Goal: Task Accomplishment & Management: Contribute content

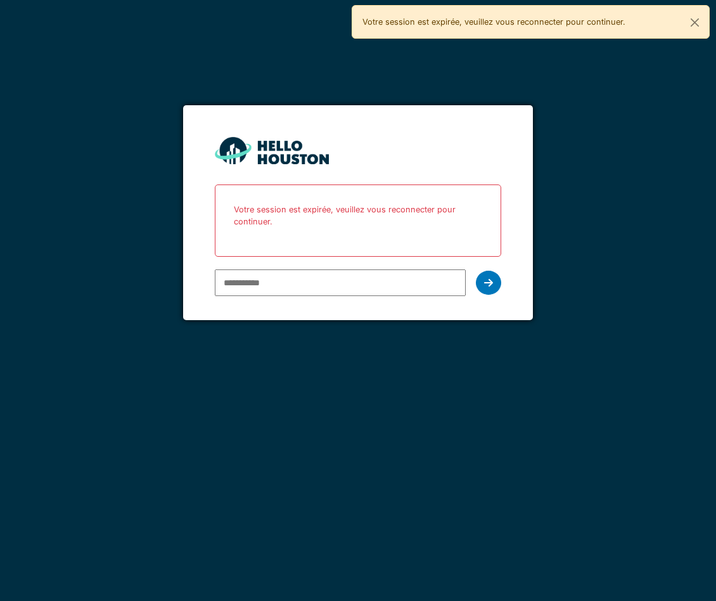
type input "**********"
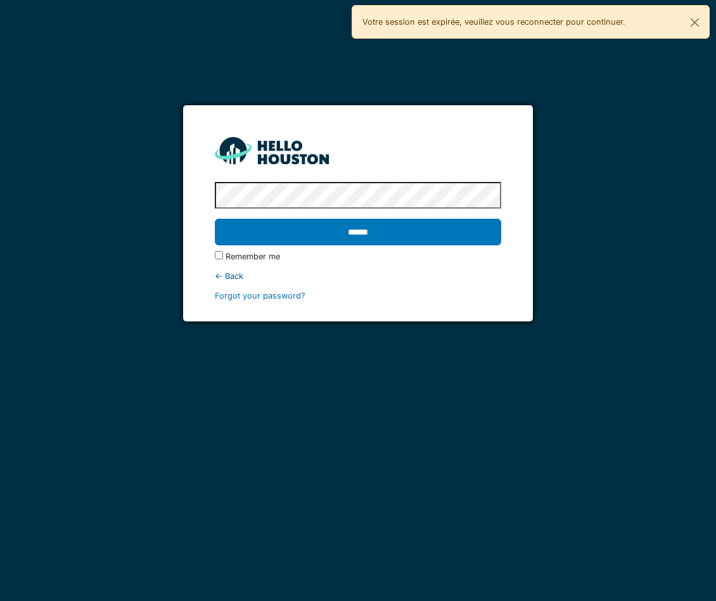
click at [215, 219] on input "******" at bounding box center [358, 232] width 286 height 27
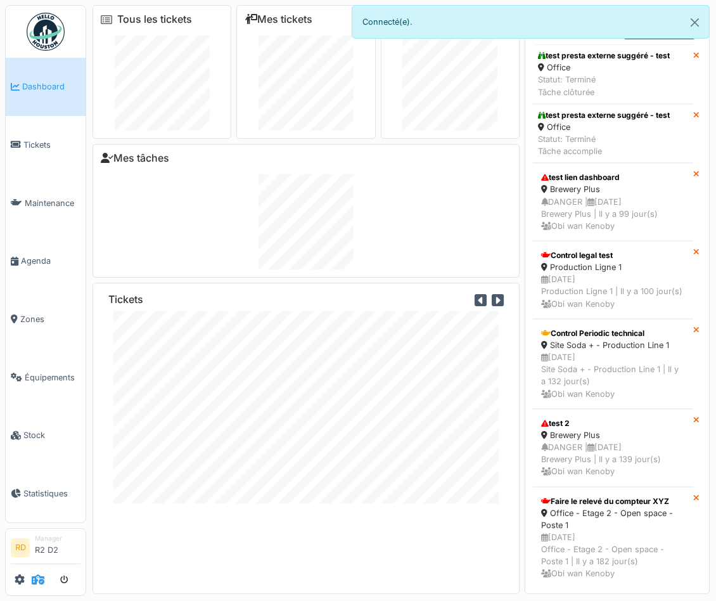
click at [34, 579] on icon at bounding box center [38, 579] width 13 height 10
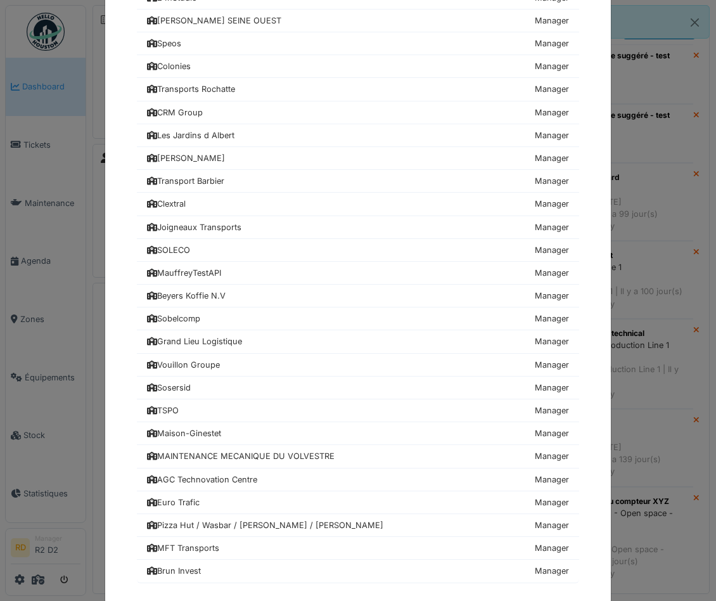
scroll to position [350, 0]
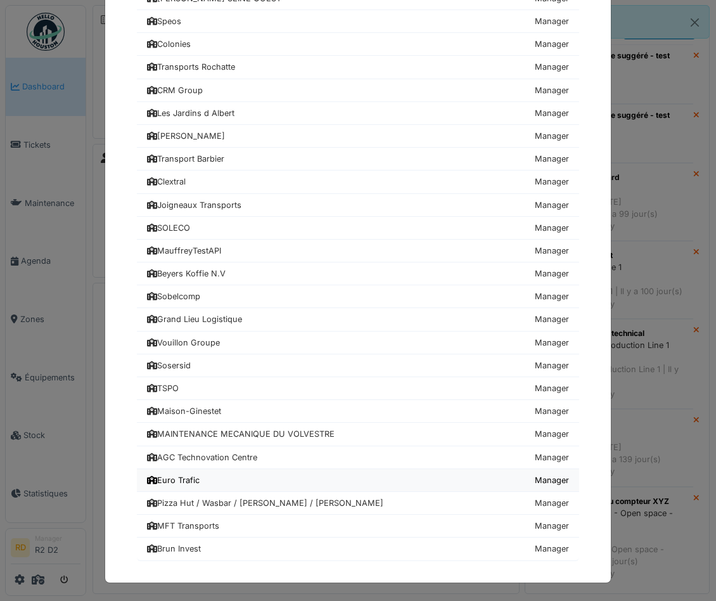
click at [211, 482] on link "Euro Trafic Manager" at bounding box center [358, 480] width 442 height 23
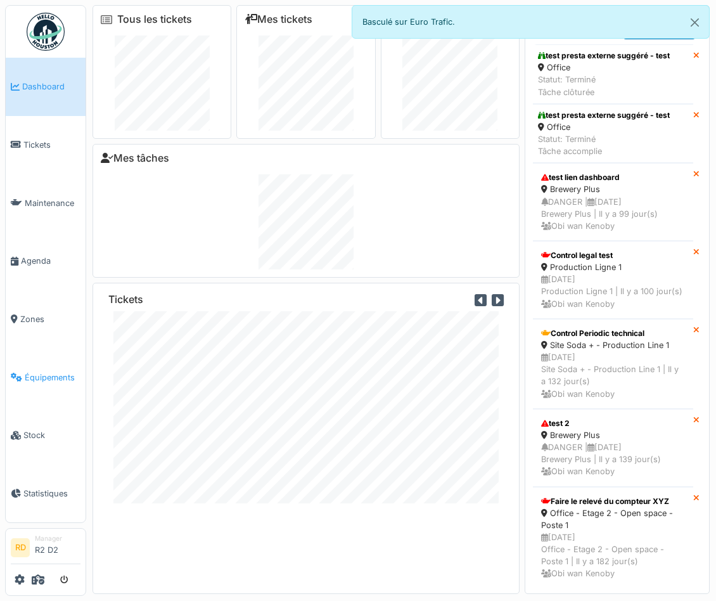
click at [34, 383] on link "Équipements" at bounding box center [46, 377] width 80 height 58
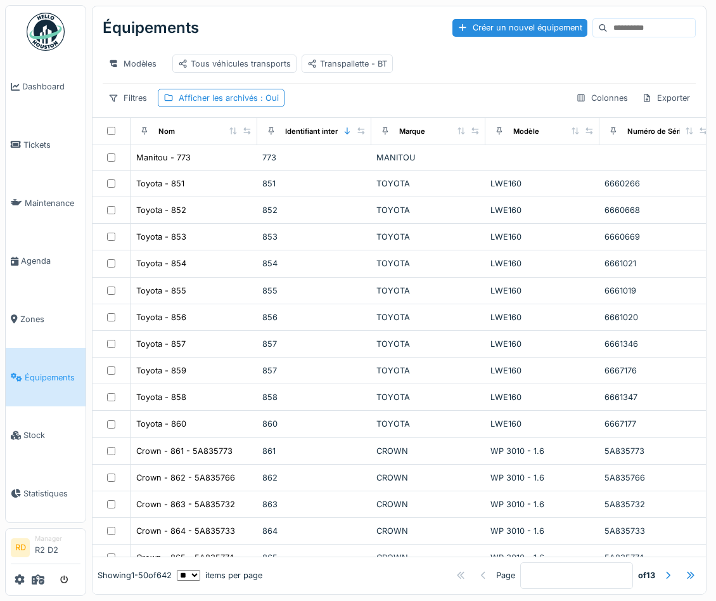
click at [638, 33] on input at bounding box center [651, 28] width 87 height 18
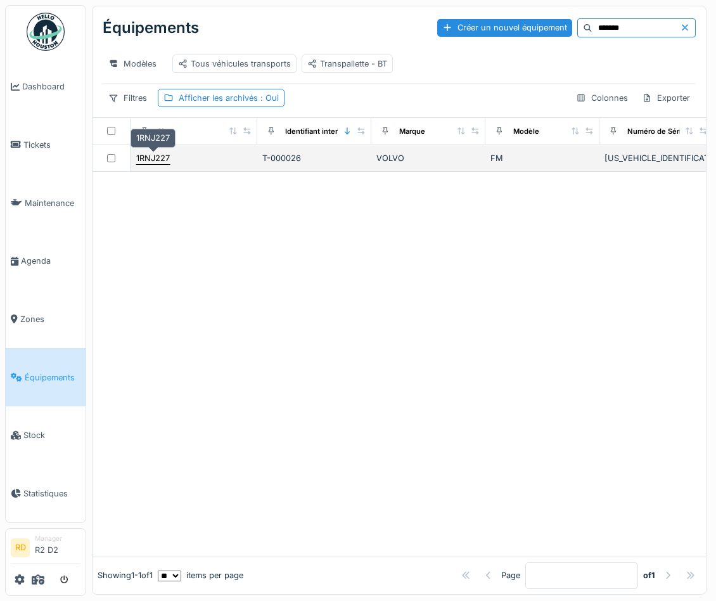
type input "*******"
click at [164, 157] on div "1RNJ227" at bounding box center [153, 158] width 34 height 12
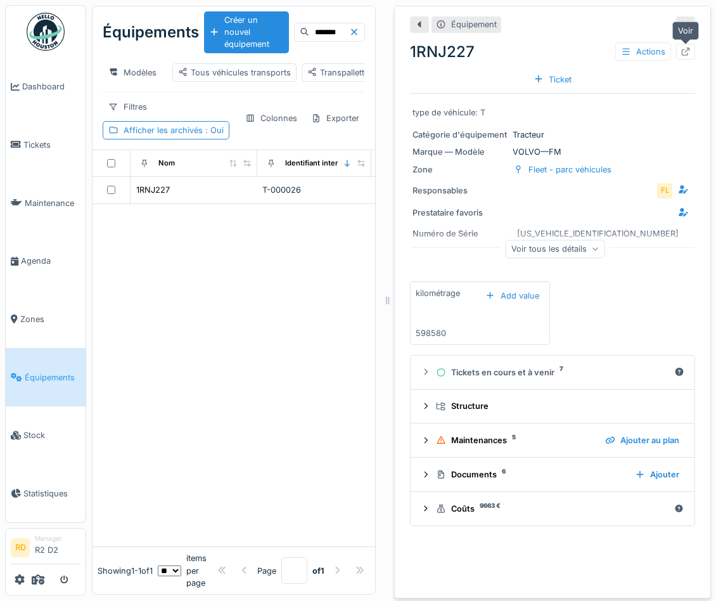
click at [688, 51] on icon at bounding box center [686, 52] width 10 height 8
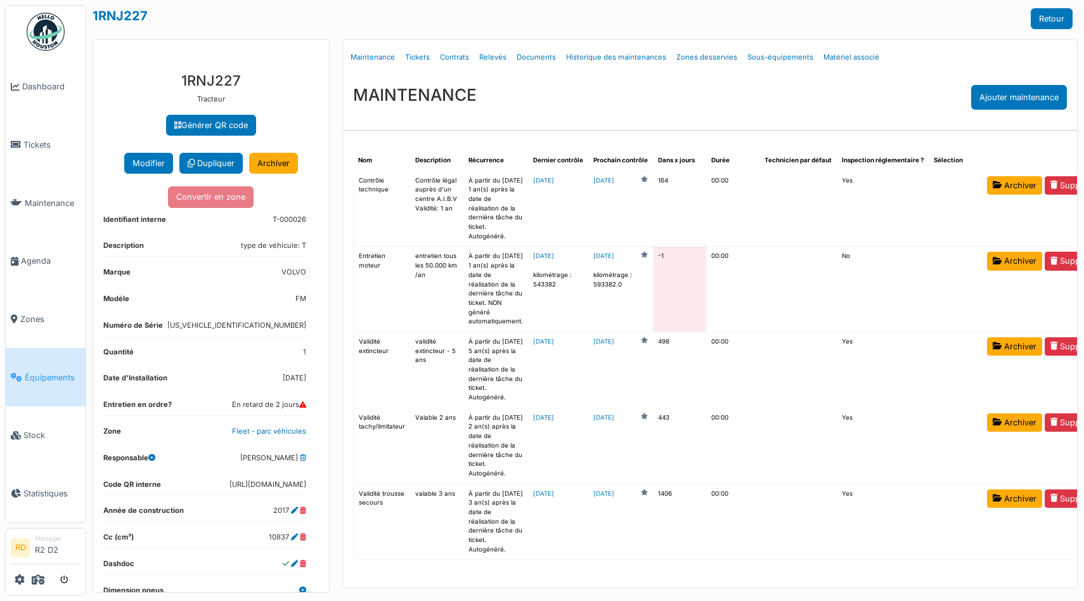
scroll to position [32, 0]
click at [485, 42] on link "Relevés" at bounding box center [492, 57] width 37 height 30
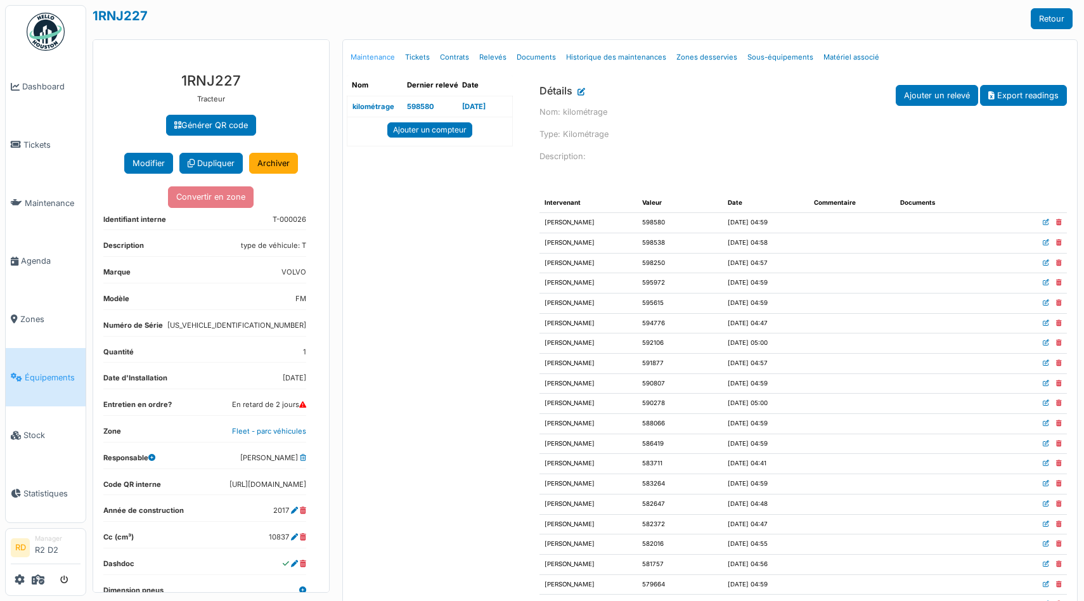
click at [373, 54] on link "Maintenance" at bounding box center [372, 57] width 54 height 30
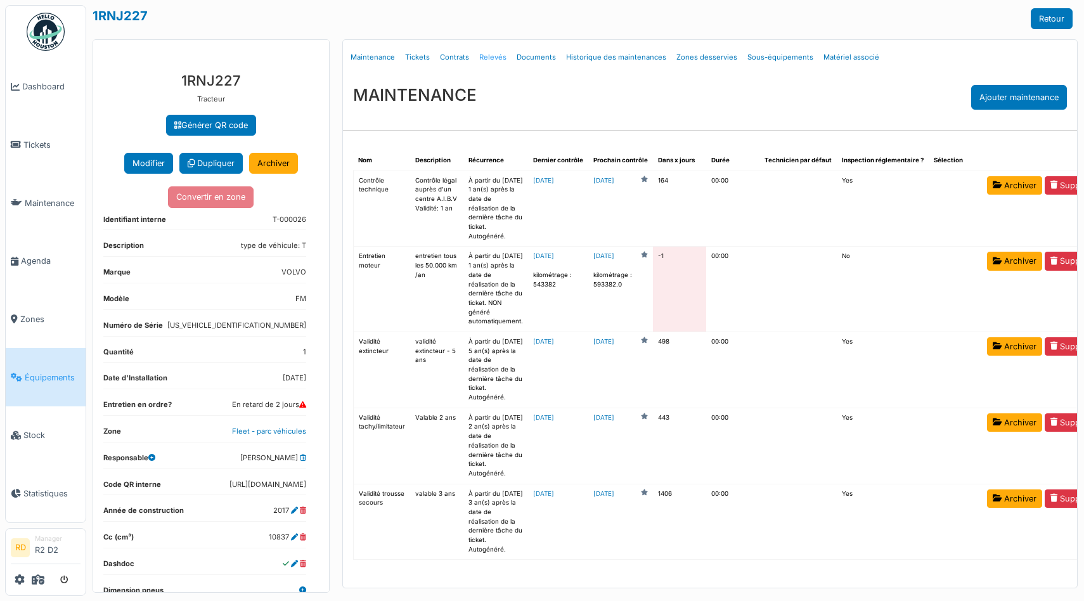
click at [483, 55] on link "Relevés" at bounding box center [492, 57] width 37 height 30
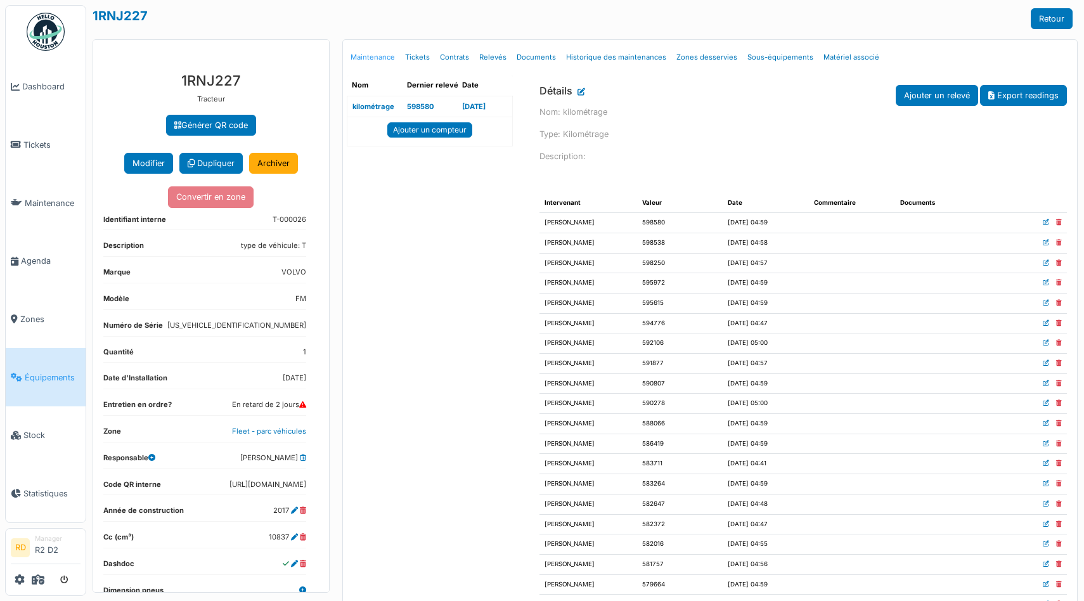
click at [369, 60] on link "Maintenance" at bounding box center [372, 57] width 54 height 30
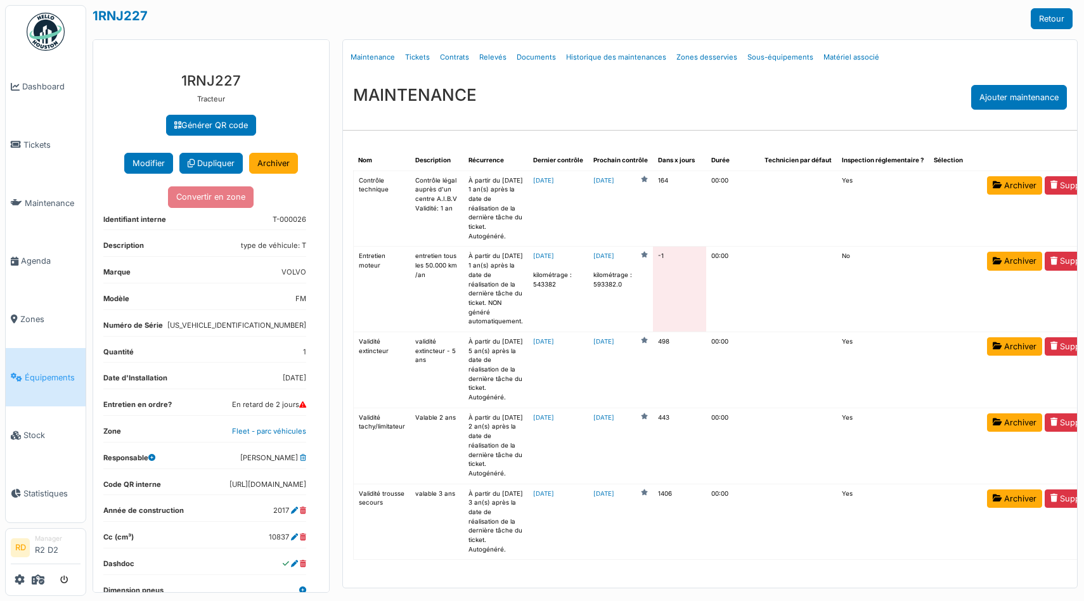
click at [678, 81] on div "MAINTENANCE Ajouter maintenance" at bounding box center [710, 97] width 734 height 45
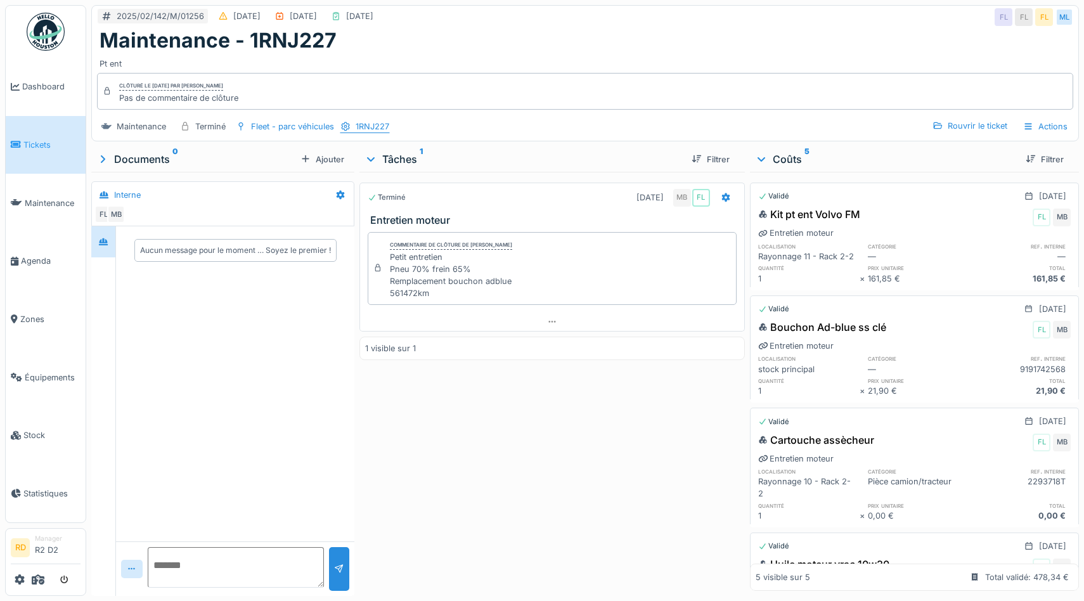
click at [367, 129] on div "1RNJ227" at bounding box center [372, 126] width 34 height 12
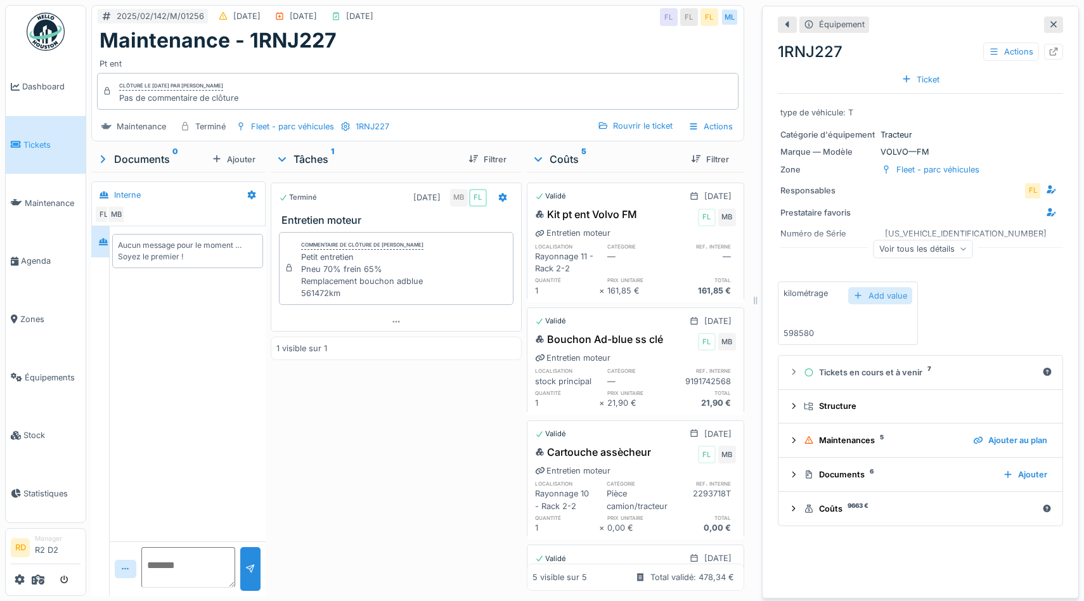
click at [883, 296] on div "Add value" at bounding box center [880, 295] width 64 height 17
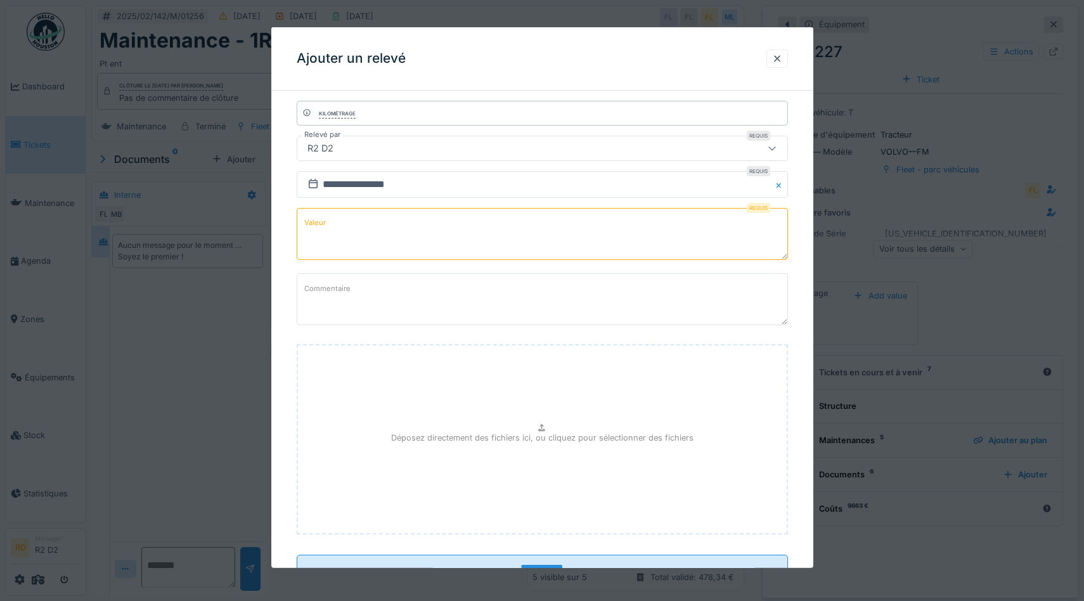
click at [409, 141] on div "R2 D2" at bounding box center [512, 148] width 421 height 14
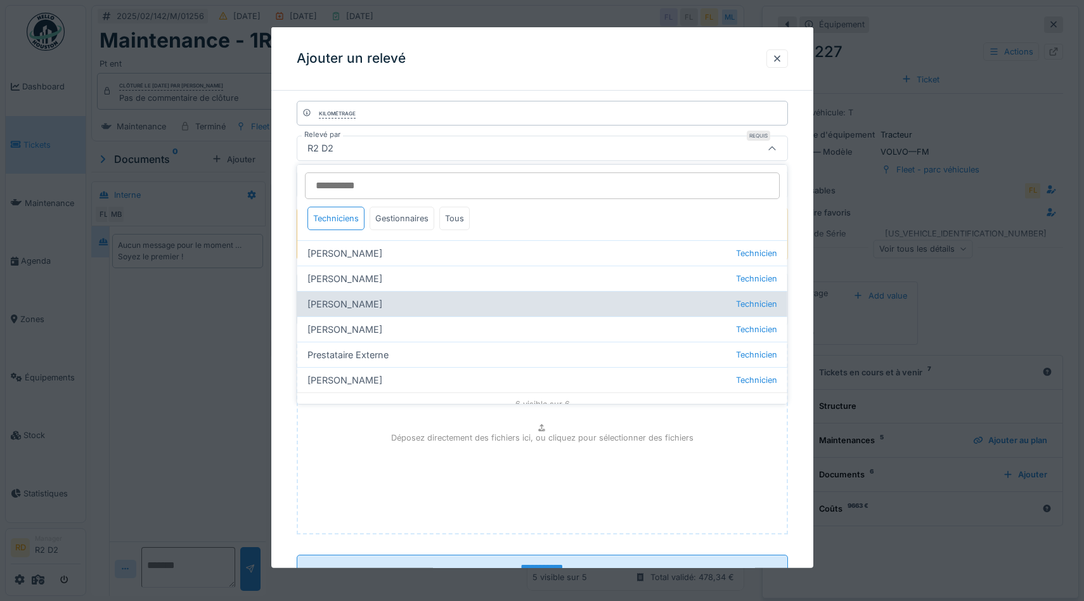
click at [413, 302] on div "Michaël Bodnarczuk Technicien" at bounding box center [542, 303] width 490 height 25
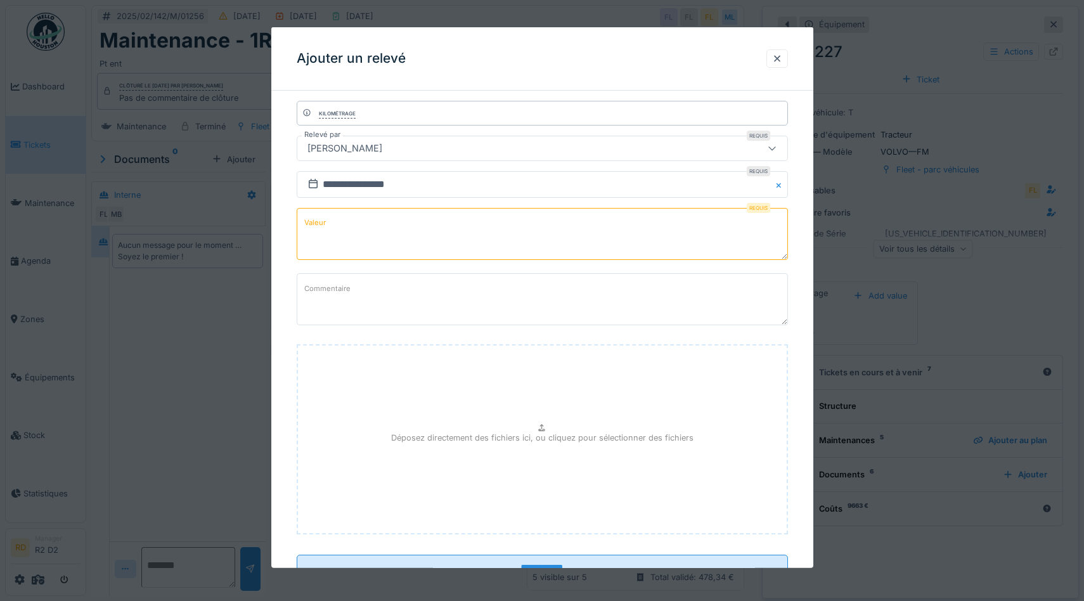
click at [369, 231] on textarea "Valeur" at bounding box center [542, 234] width 491 height 52
click at [431, 183] on input "**********" at bounding box center [542, 184] width 491 height 27
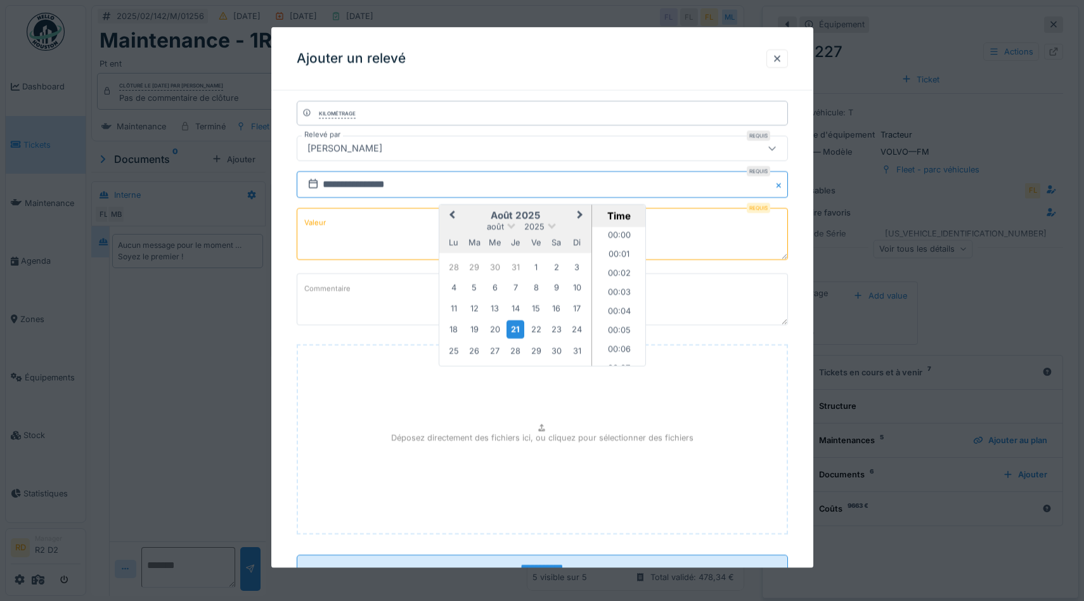
scroll to position [11897, 0]
click at [508, 220] on div "août 2025 août 2025 lu ma me je ve sa di" at bounding box center [515, 229] width 152 height 48
click at [509, 224] on span at bounding box center [510, 225] width 8 height 8
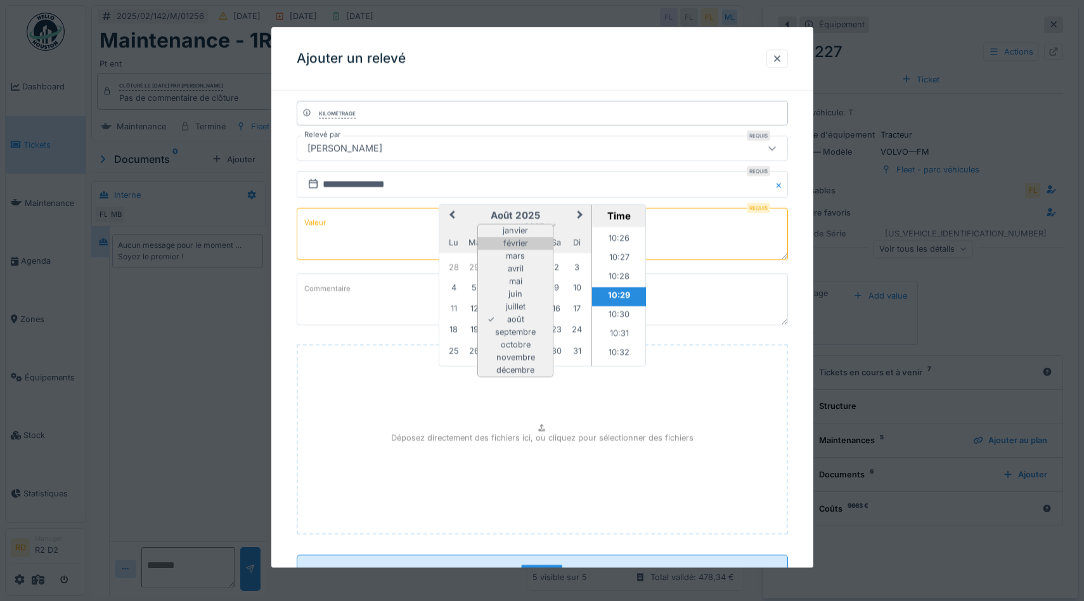
click at [516, 244] on div "février" at bounding box center [515, 243] width 75 height 13
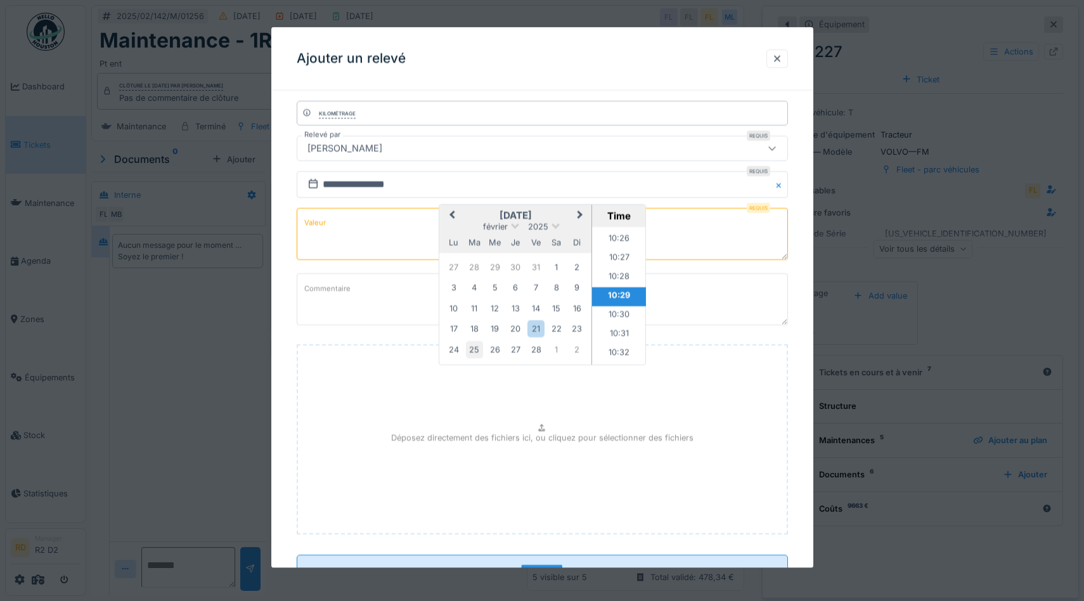
click at [476, 351] on div "25" at bounding box center [473, 348] width 17 height 17
click at [362, 230] on textarea "Valeur" at bounding box center [542, 234] width 491 height 52
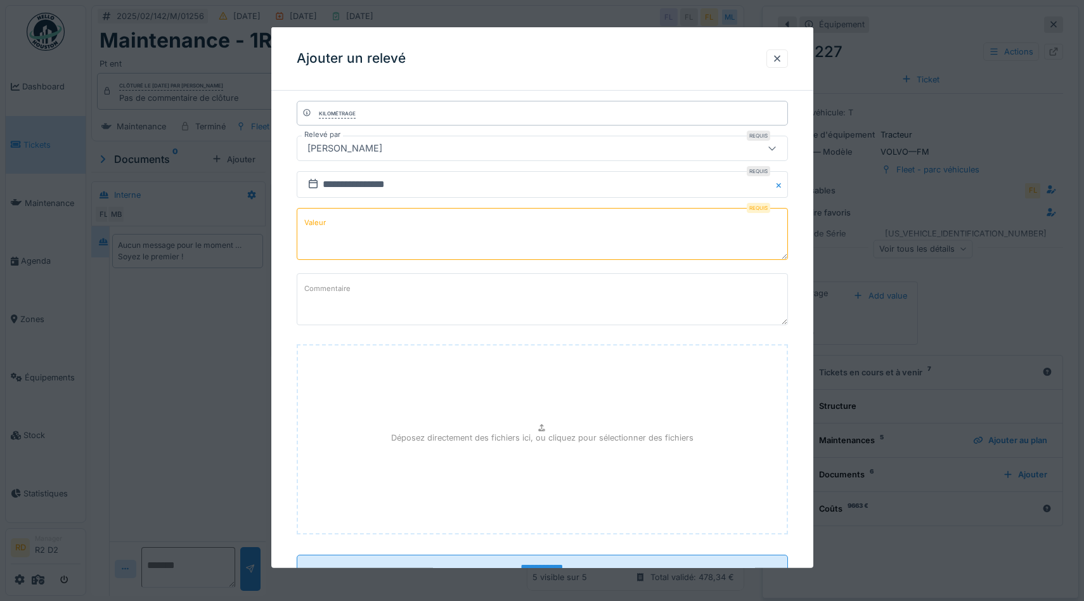
click at [414, 148] on div "[PERSON_NAME]" at bounding box center [512, 148] width 421 height 14
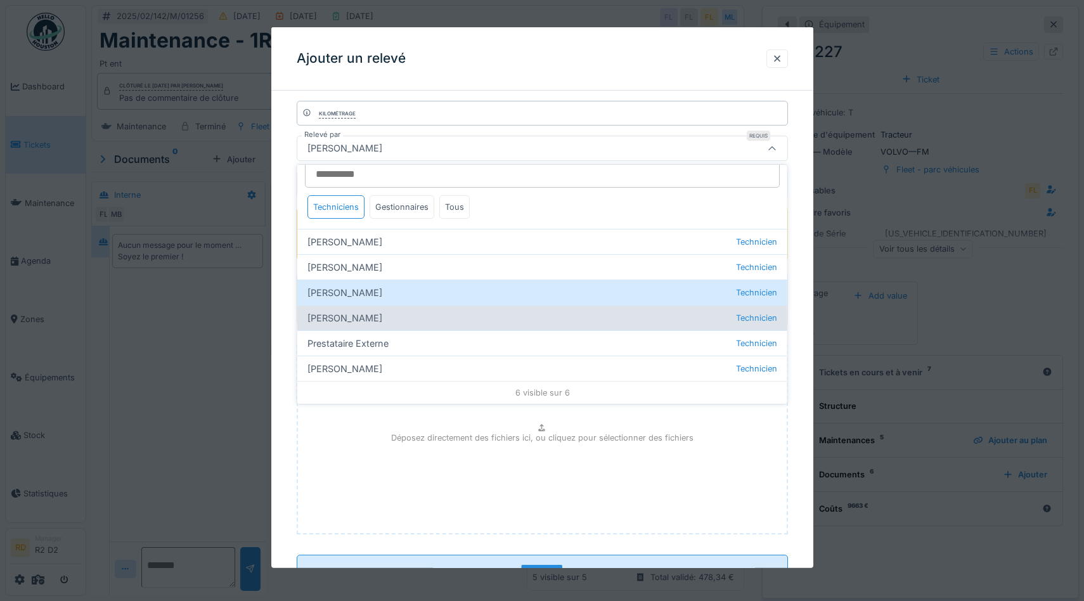
scroll to position [0, 0]
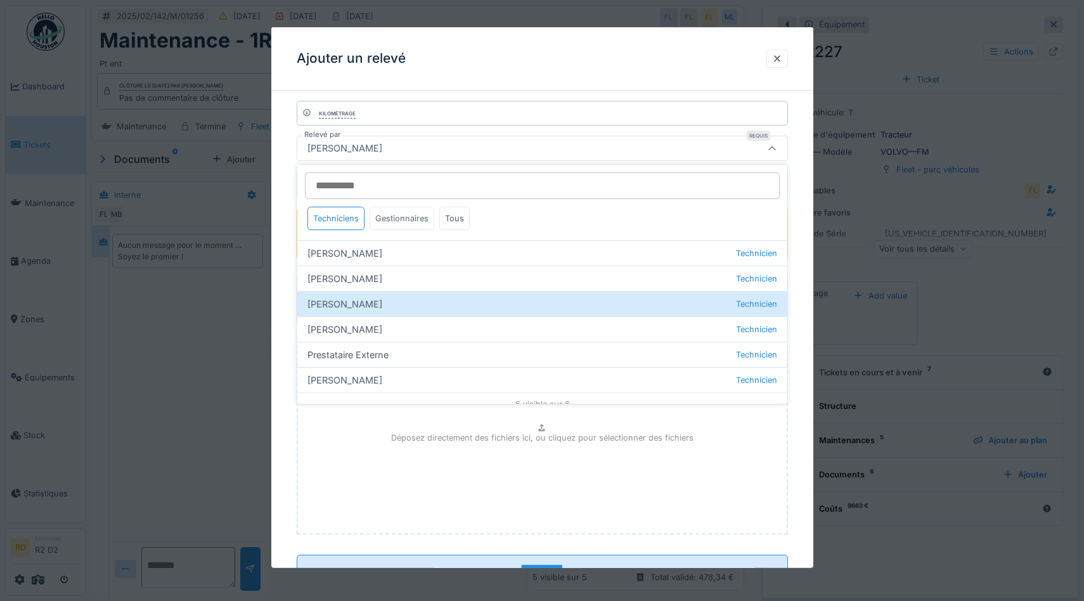
click at [409, 211] on div "Gestionnaires" at bounding box center [401, 218] width 65 height 23
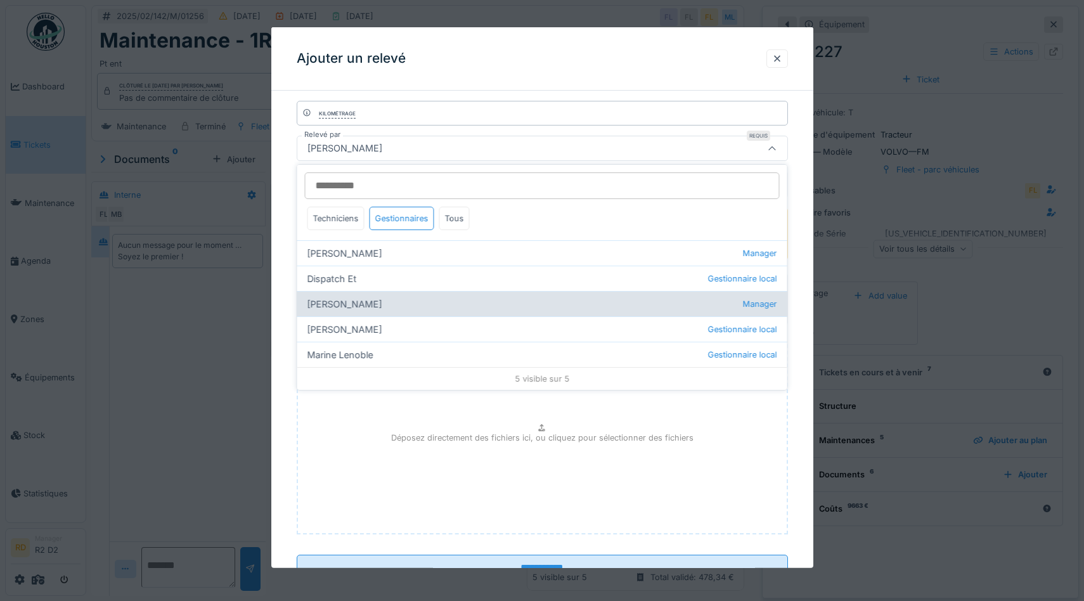
click at [377, 307] on div "Frédéric Lanoy Manager" at bounding box center [542, 303] width 490 height 25
type input "****"
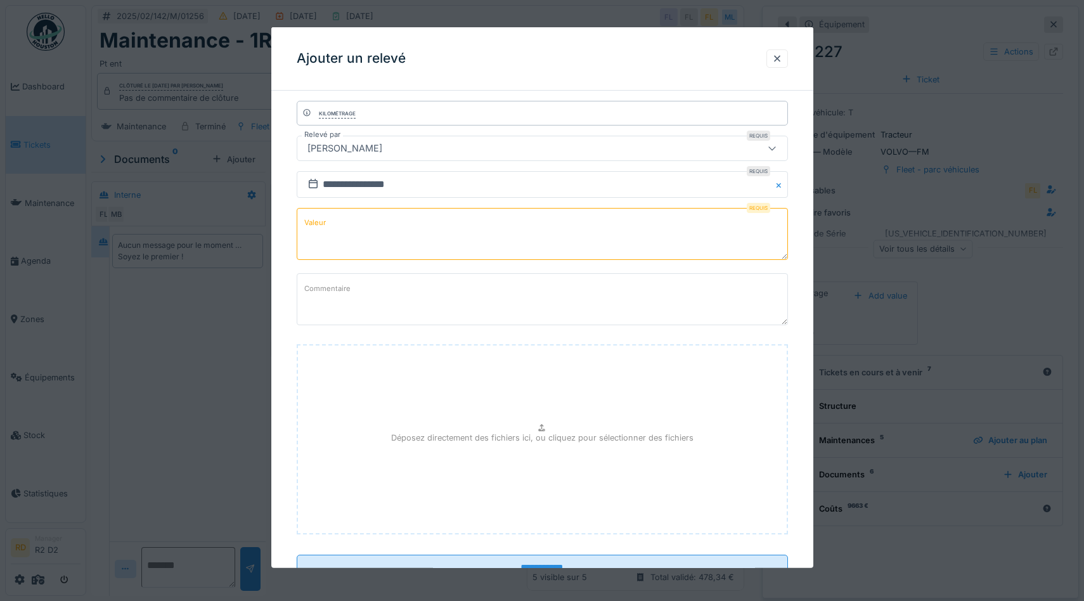
click at [340, 226] on textarea "Valeur" at bounding box center [542, 234] width 491 height 52
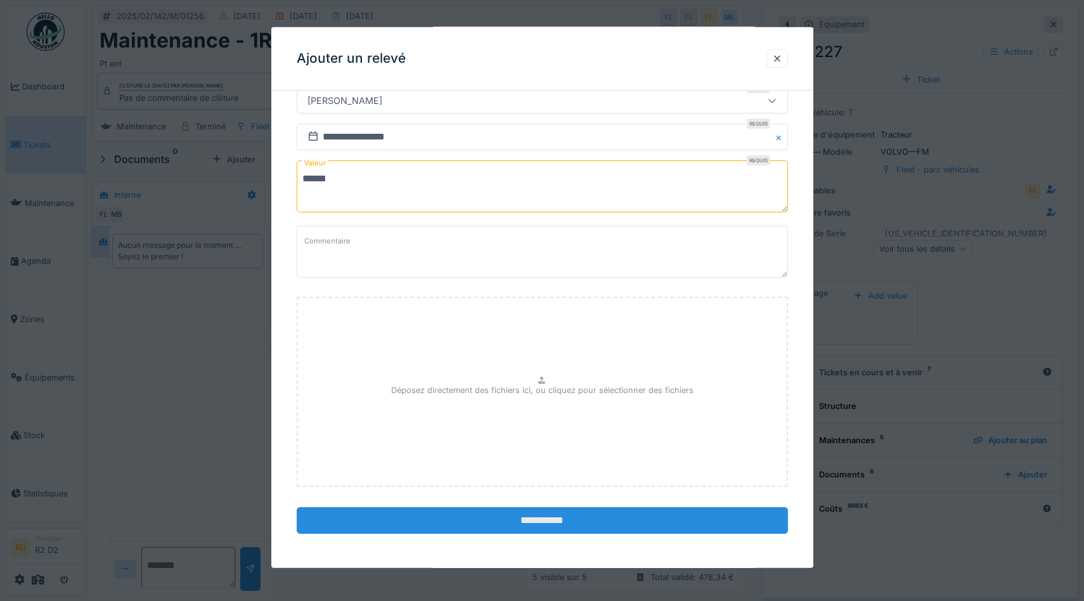
type textarea "******"
click at [485, 516] on input "**********" at bounding box center [542, 519] width 491 height 27
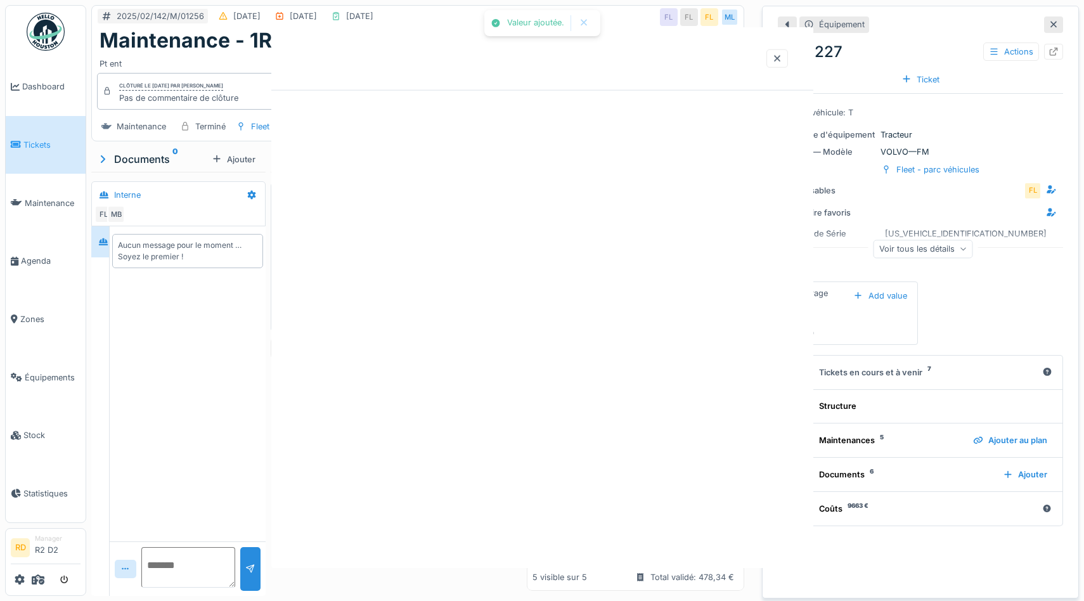
scroll to position [0, 0]
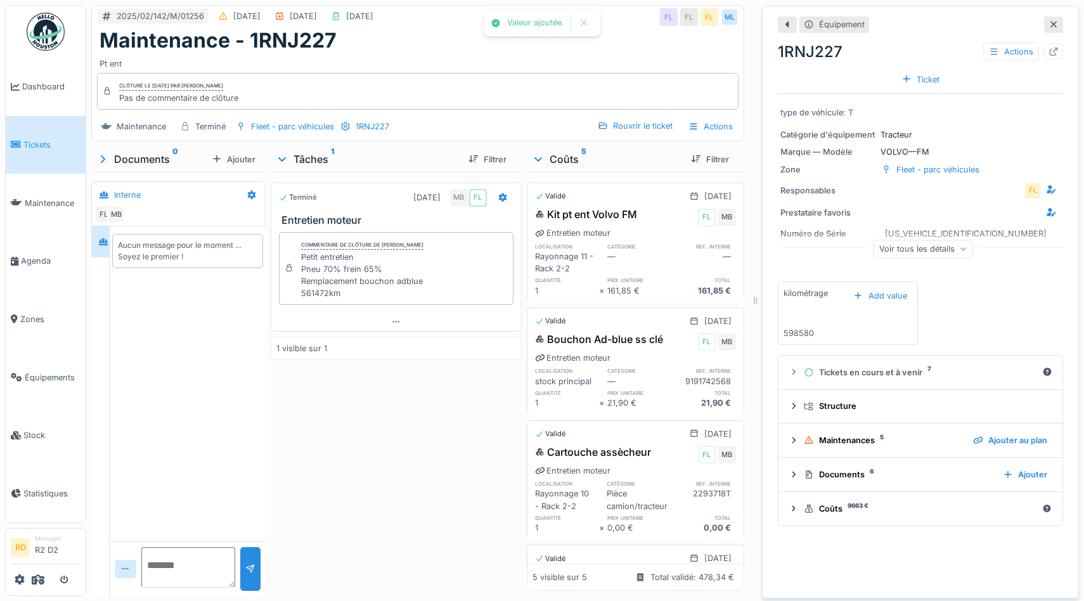
click at [392, 452] on div "Terminé 26/02/2025 MB FL Entretien moteur Commentaire de clôture de Michaël Bod…" at bounding box center [396, 381] width 251 height 419
click at [389, 430] on div "Terminé 26/02/2025 MB FL Entretien moteur Commentaire de clôture de Michaël Bod…" at bounding box center [396, 381] width 251 height 419
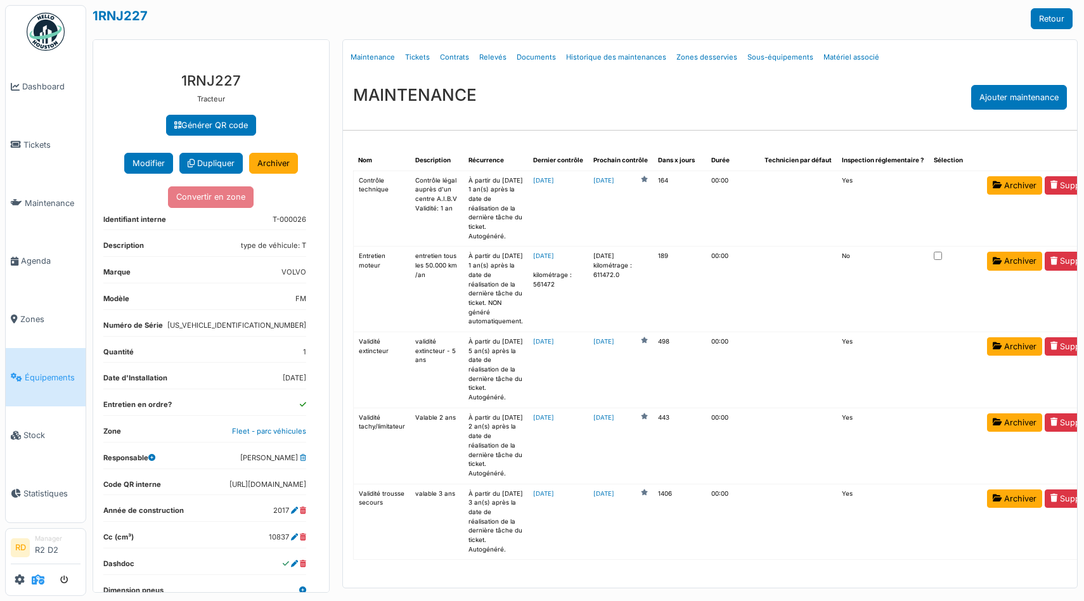
click at [38, 585] on span at bounding box center [38, 579] width 13 height 21
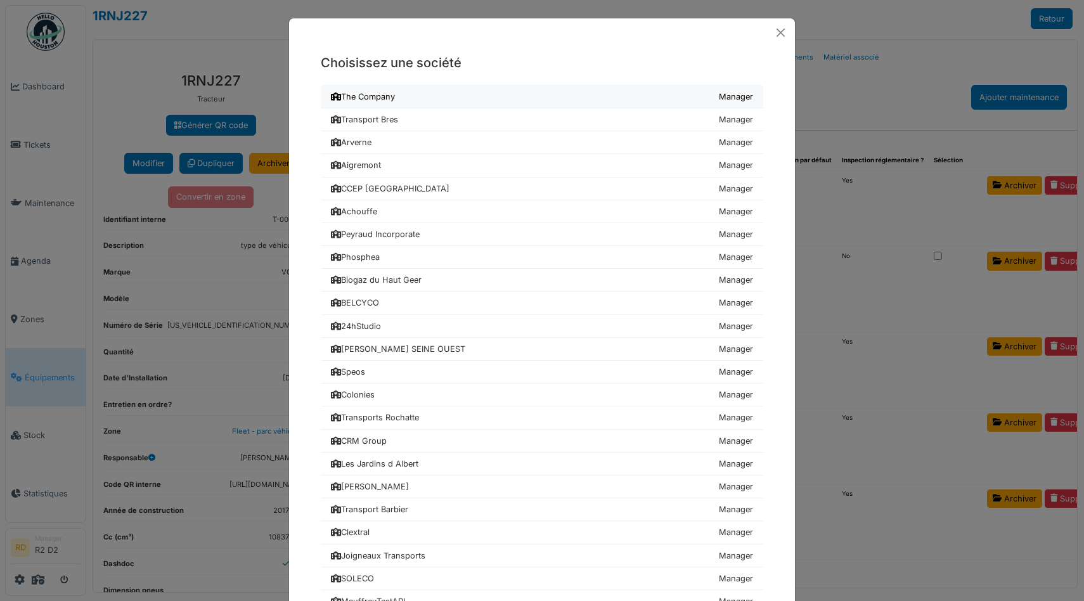
click at [426, 96] on link "The Company Manager" at bounding box center [542, 96] width 442 height 23
